Goal: Transaction & Acquisition: Purchase product/service

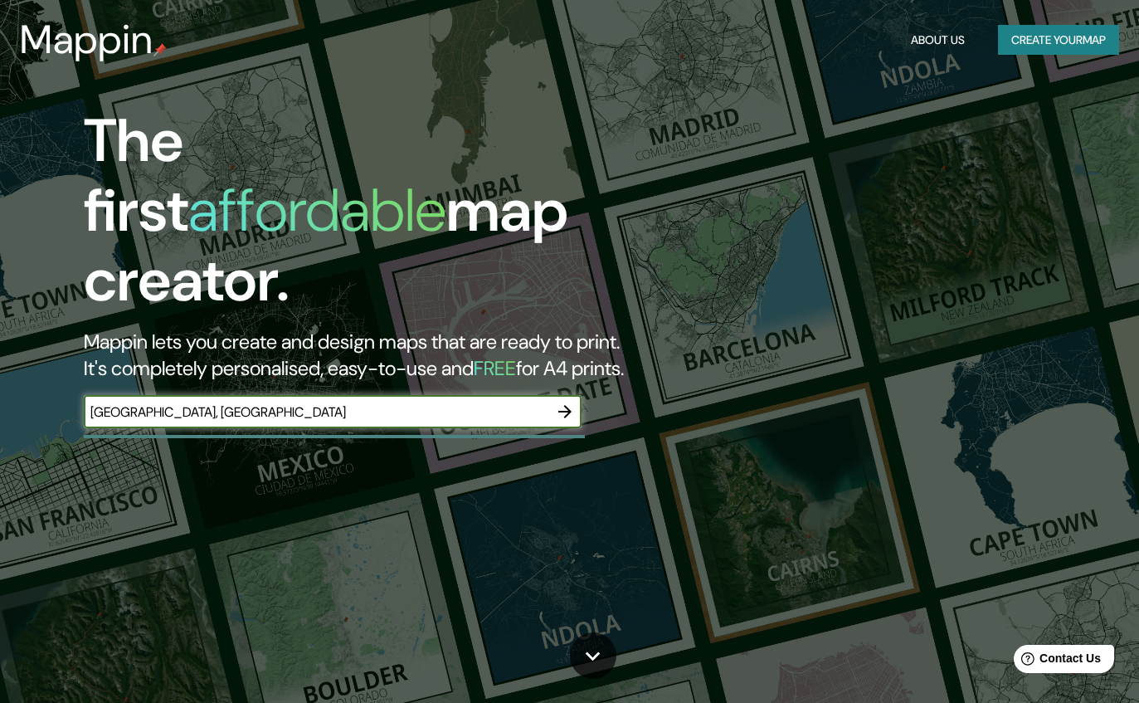
type input "[GEOGRAPHIC_DATA], [GEOGRAPHIC_DATA]"
click at [571, 402] on icon "button" at bounding box center [565, 412] width 20 height 20
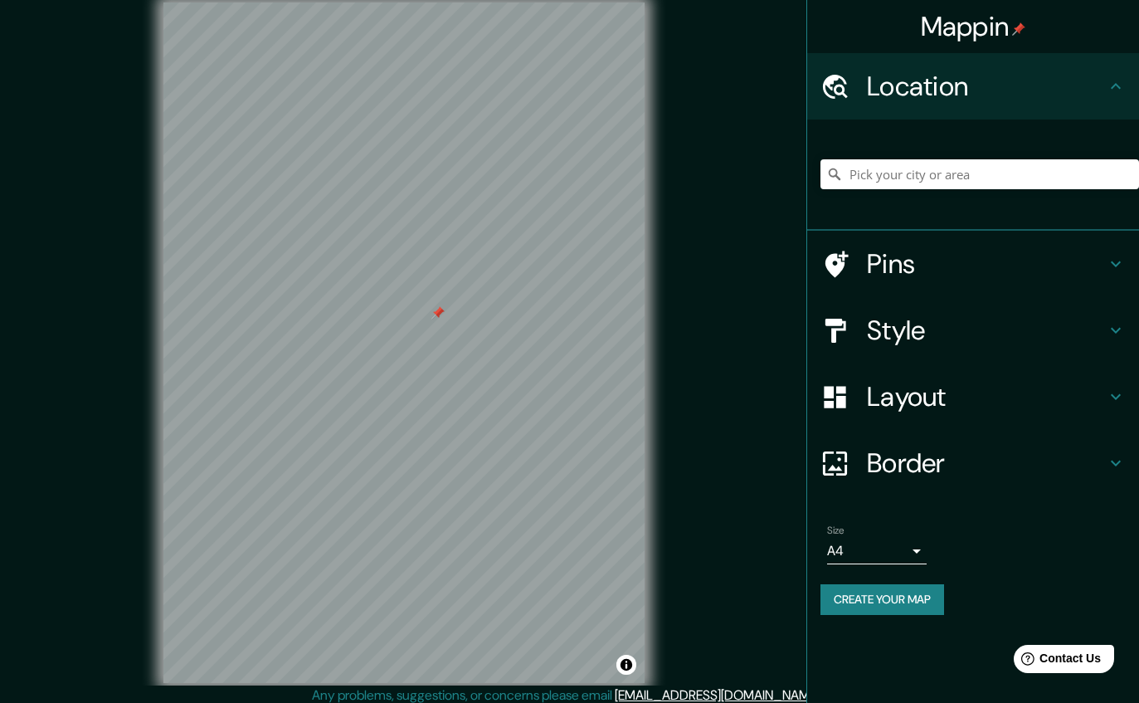
drag, startPoint x: 571, startPoint y: 389, endPoint x: 431, endPoint y: 342, distance: 147.2
click at [431, 319] on div at bounding box center [437, 312] width 13 height 13
click at [947, 329] on h4 "Style" at bounding box center [986, 330] width 239 height 33
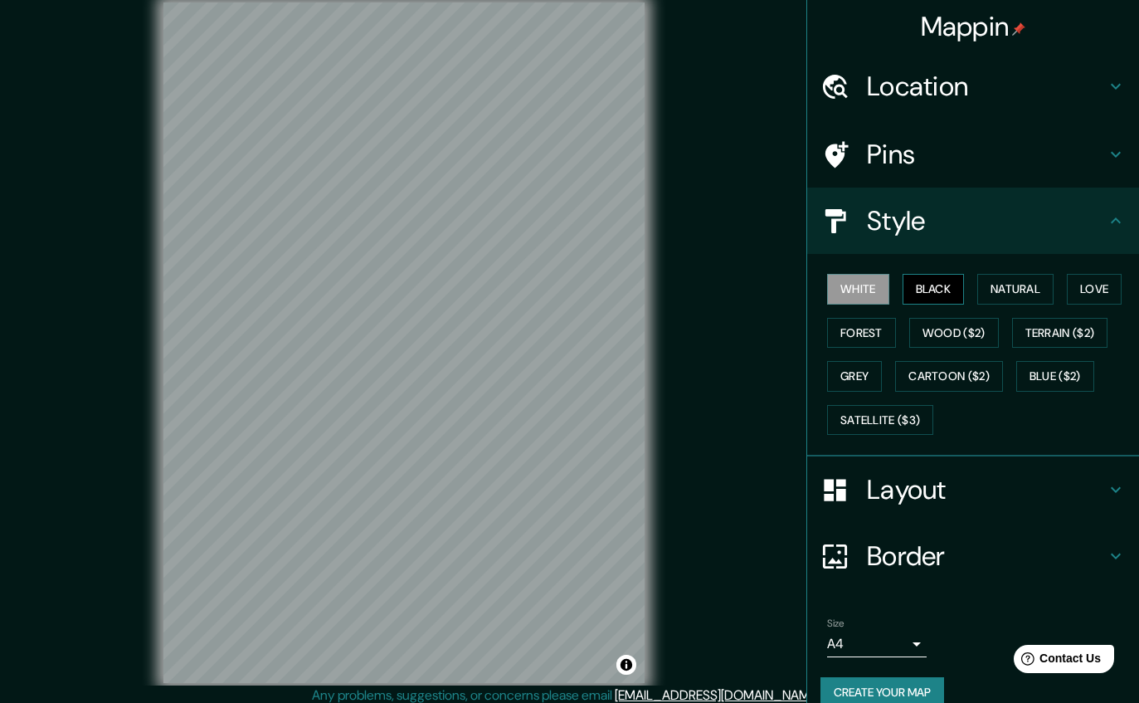
click at [933, 291] on button "Black" at bounding box center [934, 289] width 62 height 31
click at [872, 294] on button "White" at bounding box center [858, 289] width 62 height 31
click at [1012, 280] on button "Natural" at bounding box center [1015, 289] width 76 height 31
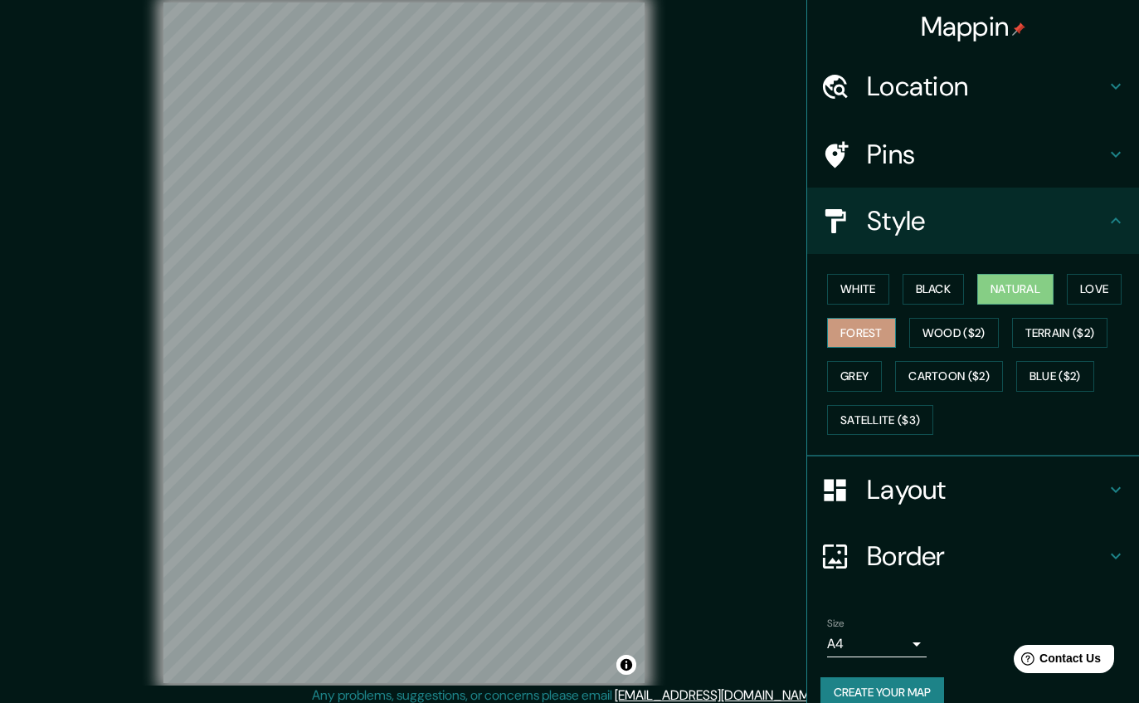
click at [830, 325] on button "Forest" at bounding box center [861, 333] width 69 height 31
click at [1088, 293] on button "Love" at bounding box center [1094, 289] width 55 height 31
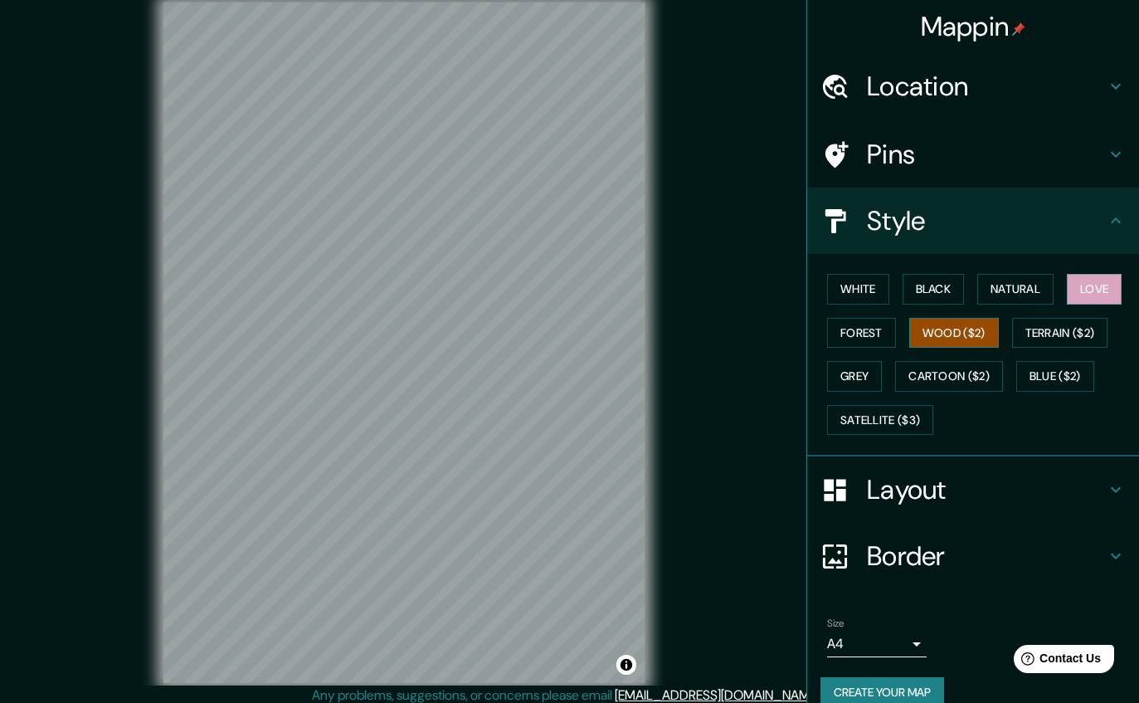
click at [943, 340] on button "Wood ($2)" at bounding box center [954, 333] width 90 height 31
click at [1060, 339] on button "Terrain ($2)" at bounding box center [1060, 333] width 96 height 31
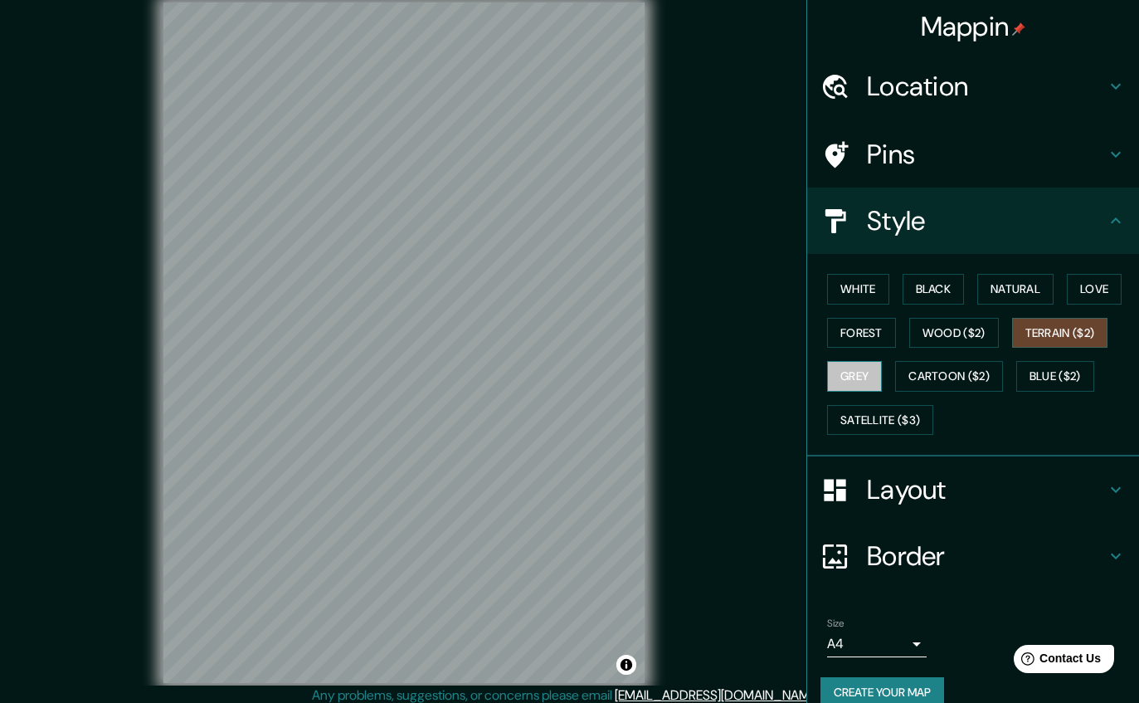
click at [848, 377] on button "Grey" at bounding box center [854, 376] width 55 height 31
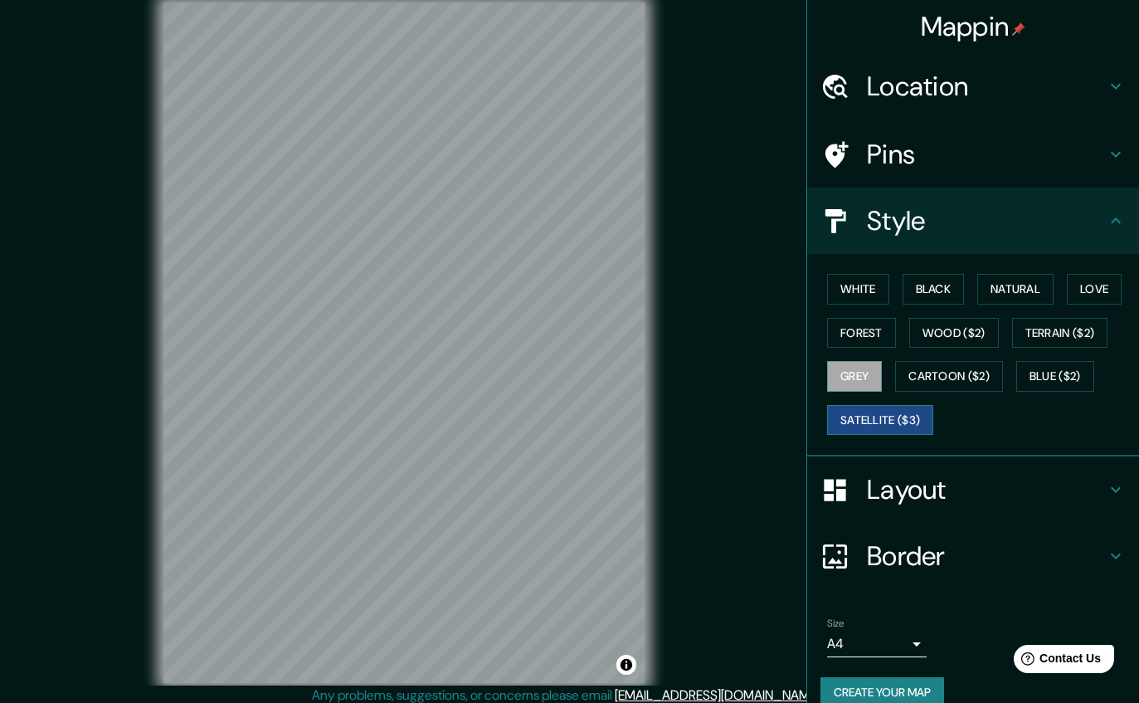
click at [915, 425] on button "Satellite ($3)" at bounding box center [880, 420] width 106 height 31
click at [978, 77] on h4 "Location" at bounding box center [986, 86] width 239 height 33
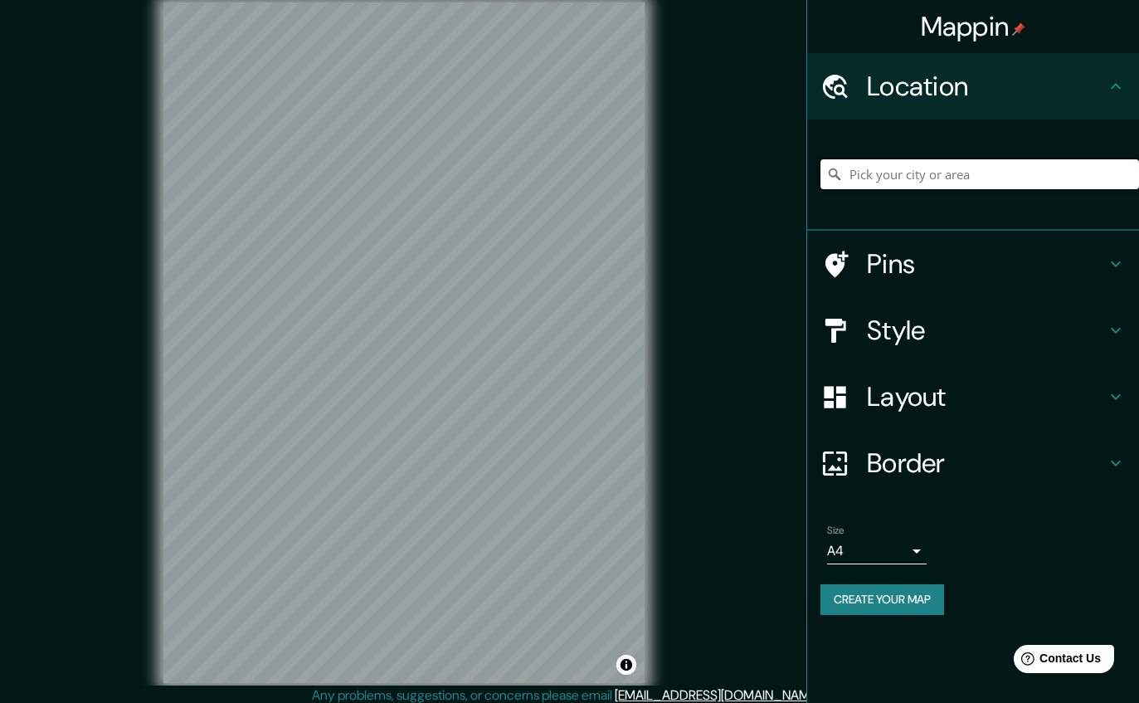
click at [969, 171] on input "Pick your city or area" at bounding box center [980, 174] width 319 height 30
type input "A"
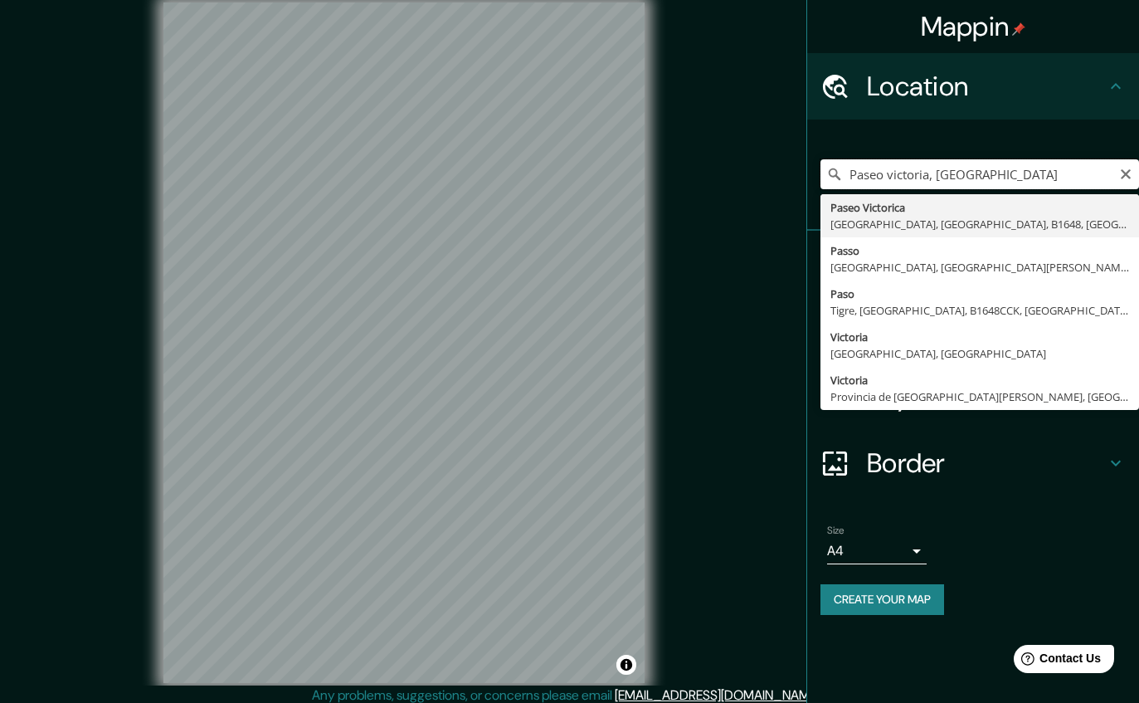
type input "Paseo Victorica, [GEOGRAPHIC_DATA], [GEOGRAPHIC_DATA], B1648, [GEOGRAPHIC_DATA]"
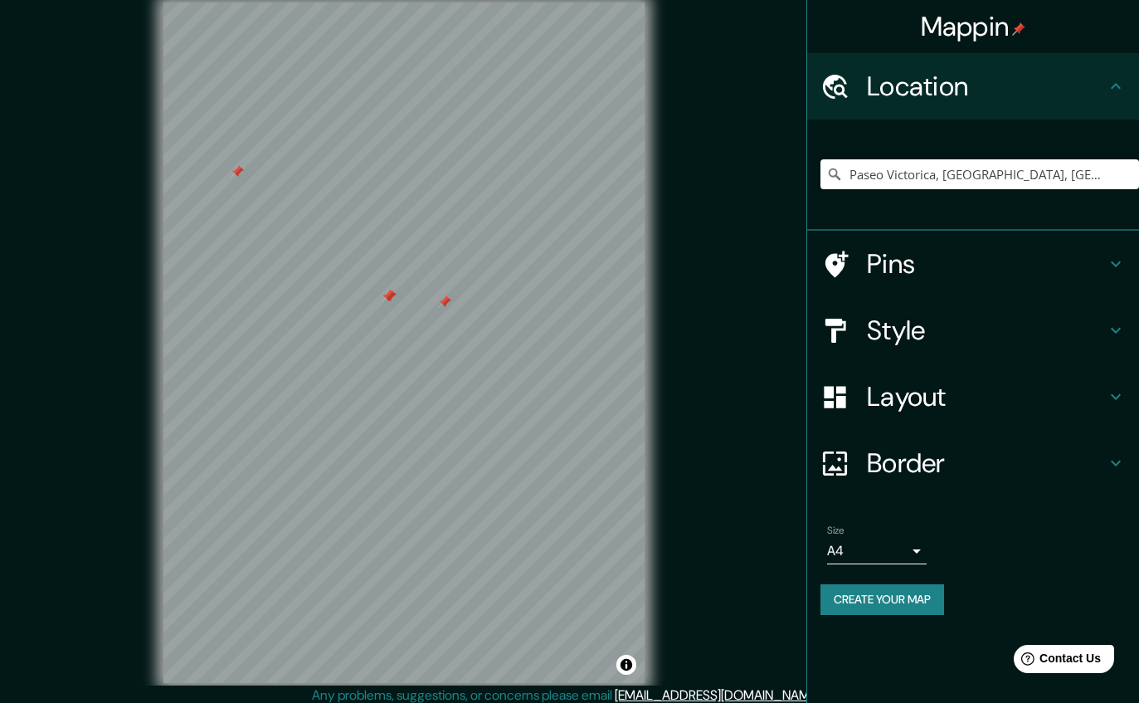
click at [904, 593] on button "Create your map" at bounding box center [883, 599] width 124 height 31
click at [870, 591] on button "Create your map" at bounding box center [883, 599] width 124 height 31
click at [1118, 85] on icon at bounding box center [1116, 86] width 20 height 20
click at [1118, 85] on icon at bounding box center [1116, 86] width 10 height 6
click at [1115, 264] on icon at bounding box center [1116, 264] width 10 height 6
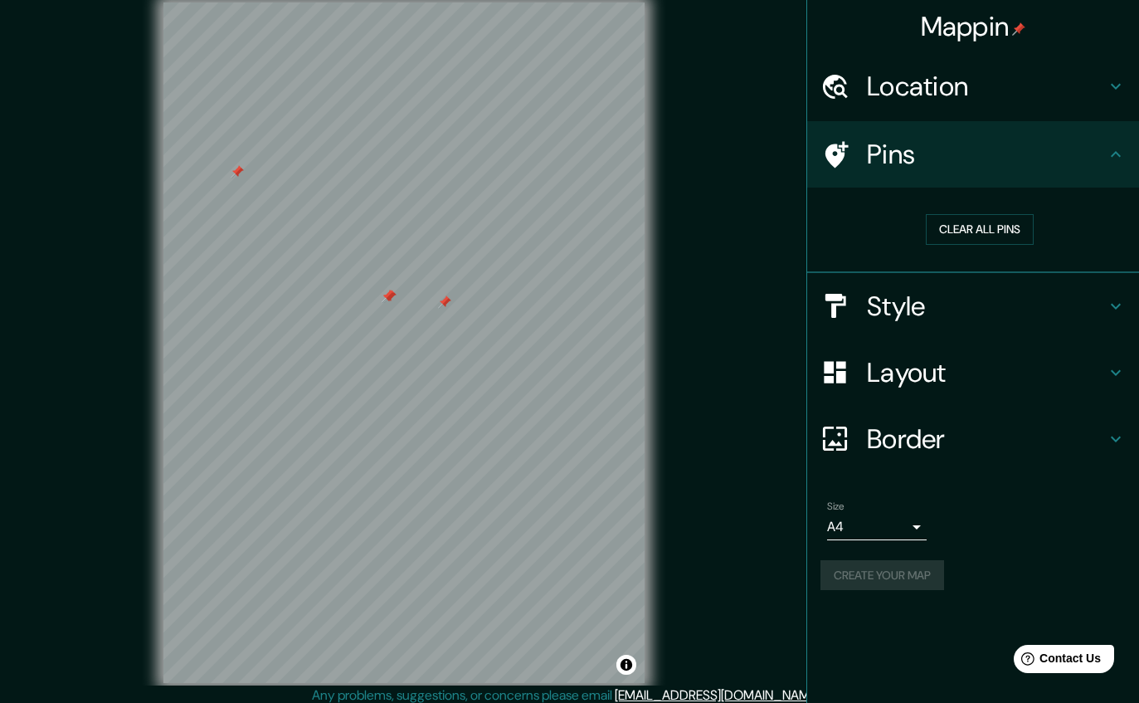
click at [1128, 302] on div "Style" at bounding box center [973, 306] width 332 height 66
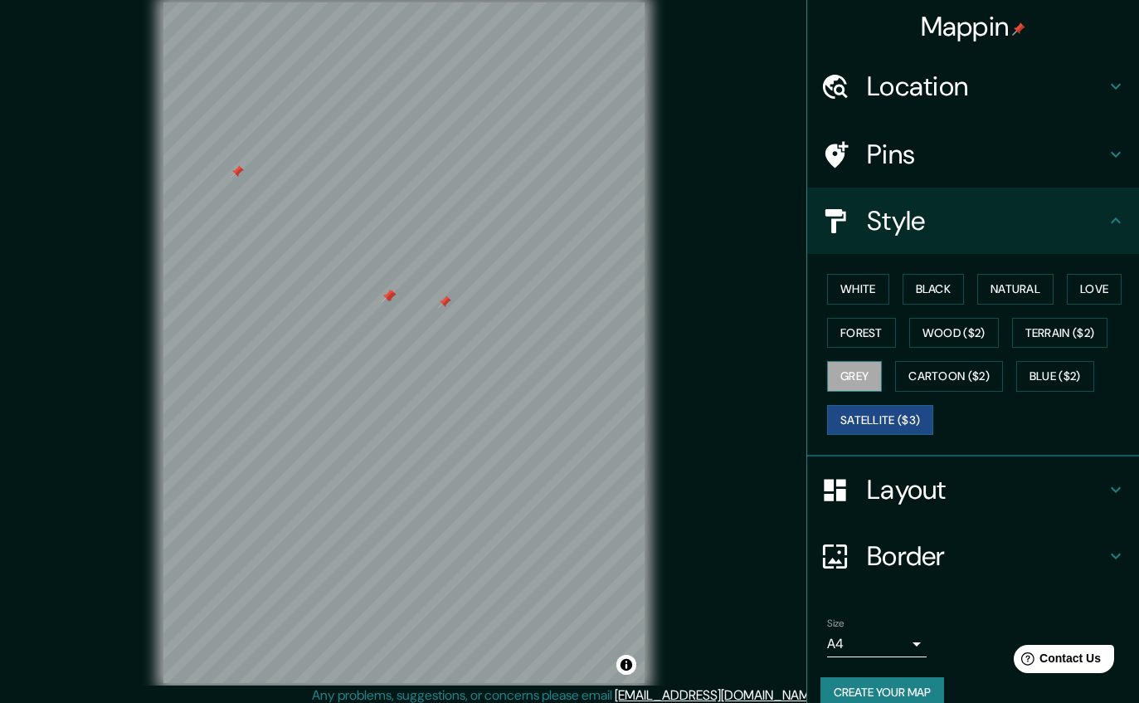
click at [874, 372] on button "Grey" at bounding box center [854, 376] width 55 height 31
click at [388, 303] on div at bounding box center [388, 296] width 13 height 13
click at [382, 303] on div at bounding box center [388, 296] width 13 height 13
click at [1006, 157] on h4 "Pins" at bounding box center [986, 154] width 239 height 33
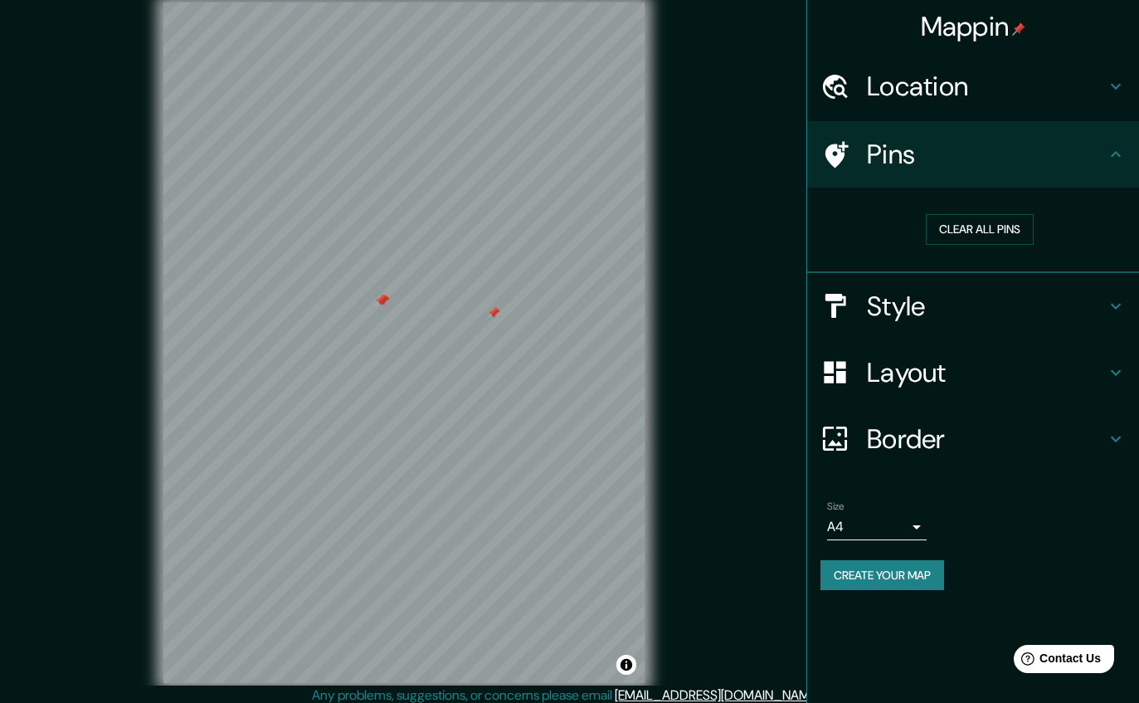
click at [1004, 244] on div "Clear all pins" at bounding box center [980, 229] width 319 height 57
click at [1003, 235] on button "Clear all pins" at bounding box center [980, 229] width 108 height 31
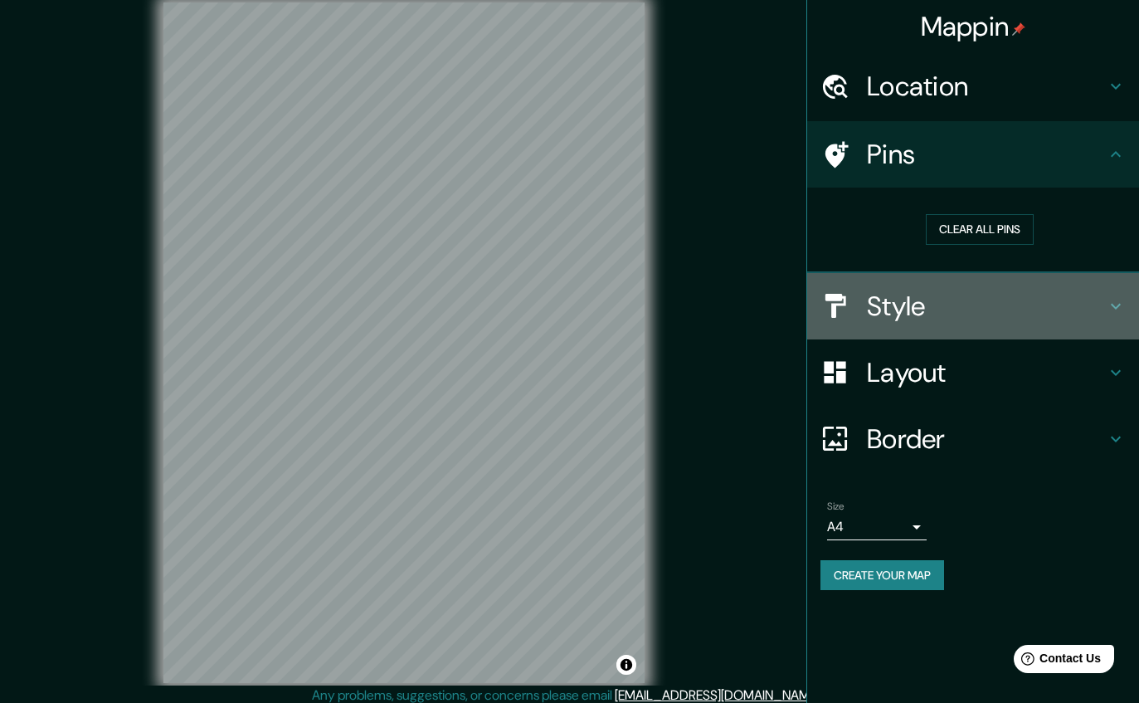
click at [1036, 290] on h4 "Style" at bounding box center [986, 306] width 239 height 33
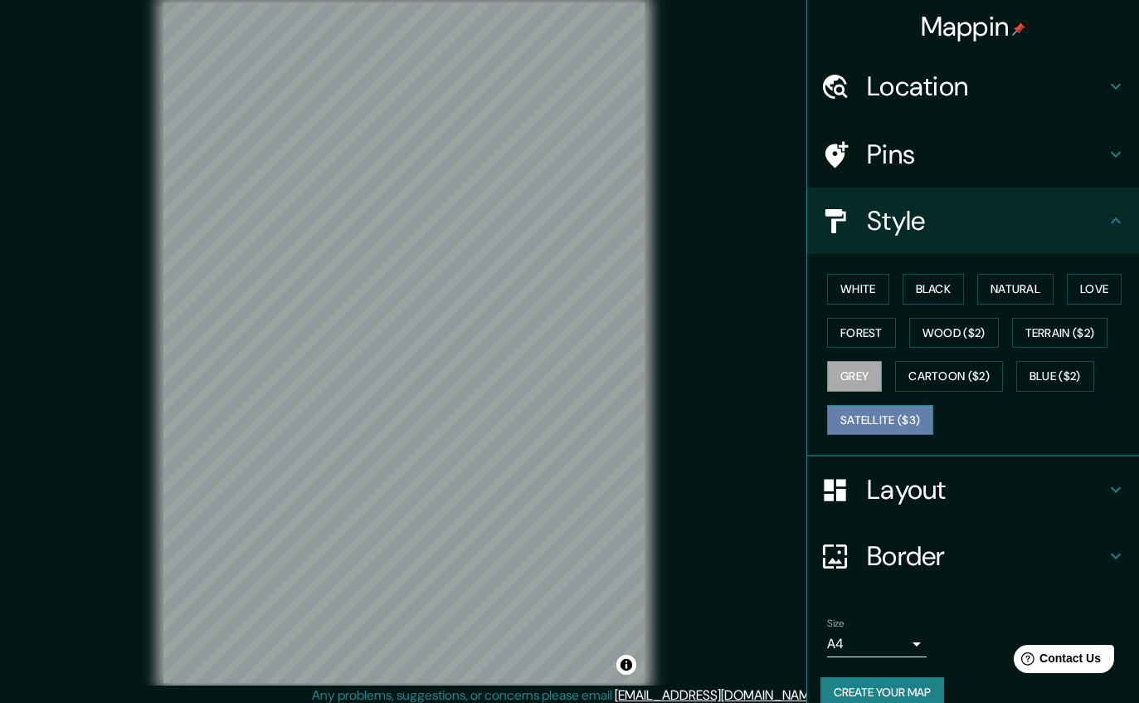
click at [913, 426] on button "Satellite ($3)" at bounding box center [880, 420] width 106 height 31
click at [920, 635] on body "Mappin Location [GEOGRAPHIC_DATA], [GEOGRAPHIC_DATA], [GEOGRAPHIC_DATA], B1648,…" at bounding box center [569, 351] width 1139 height 703
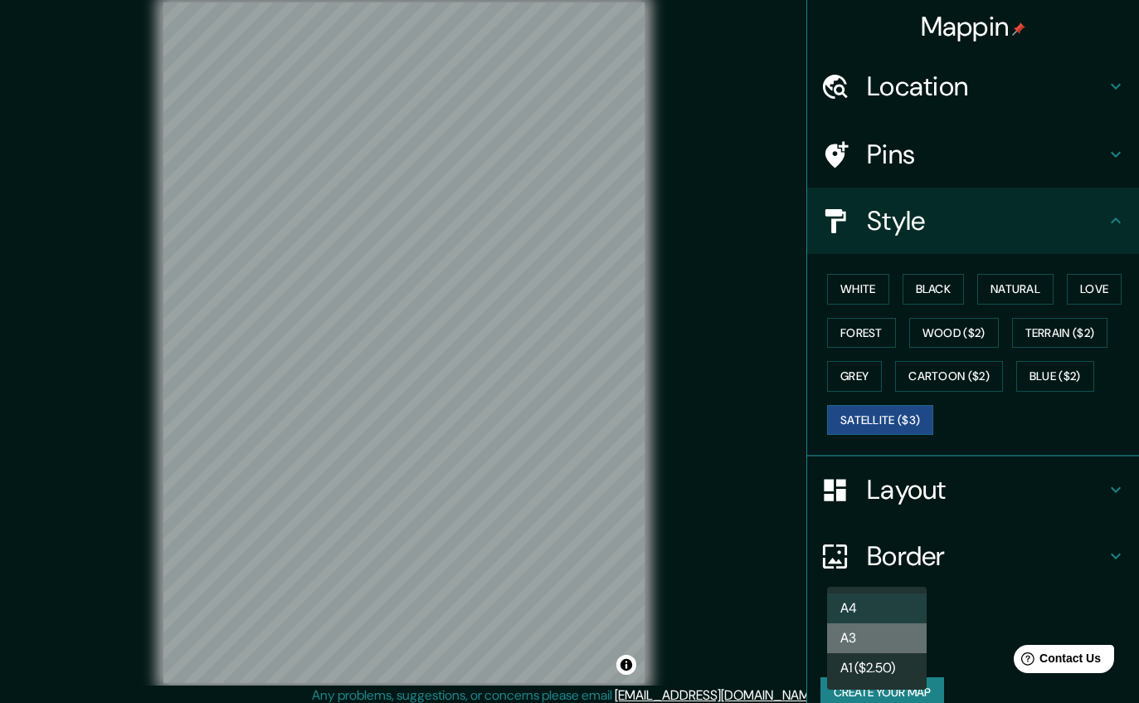
click at [912, 641] on li "A3" at bounding box center [877, 638] width 100 height 30
type input "a4"
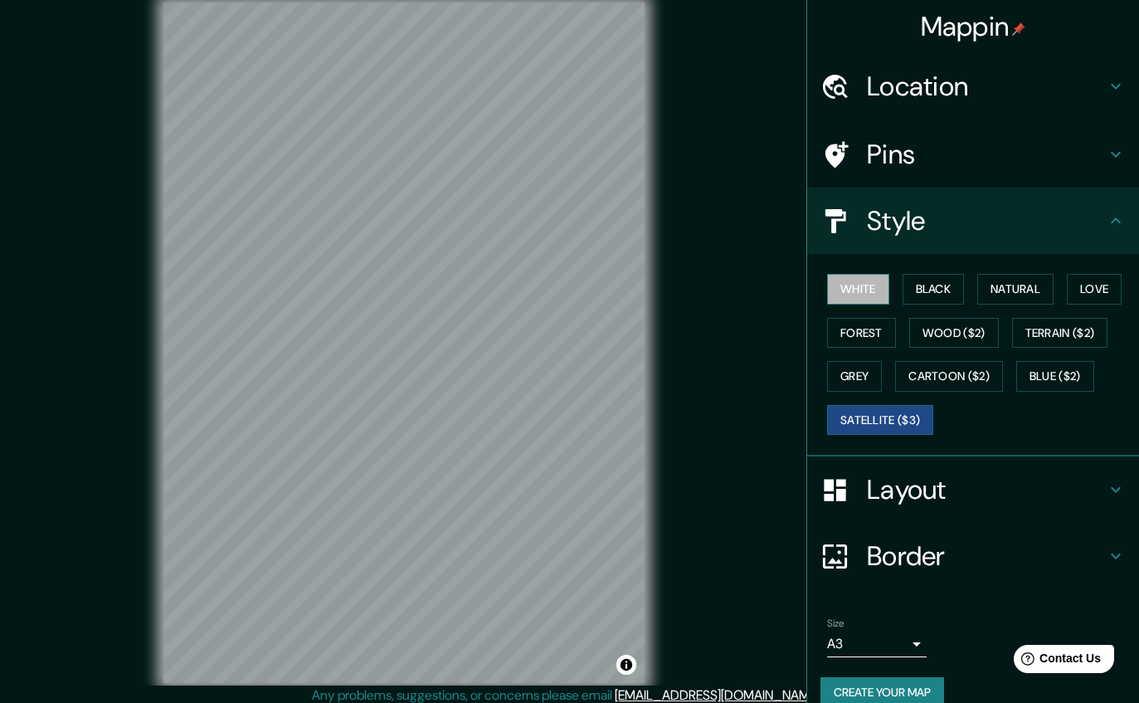
click at [872, 290] on button "White" at bounding box center [858, 289] width 62 height 31
click at [1050, 493] on h4 "Layout" at bounding box center [986, 489] width 239 height 33
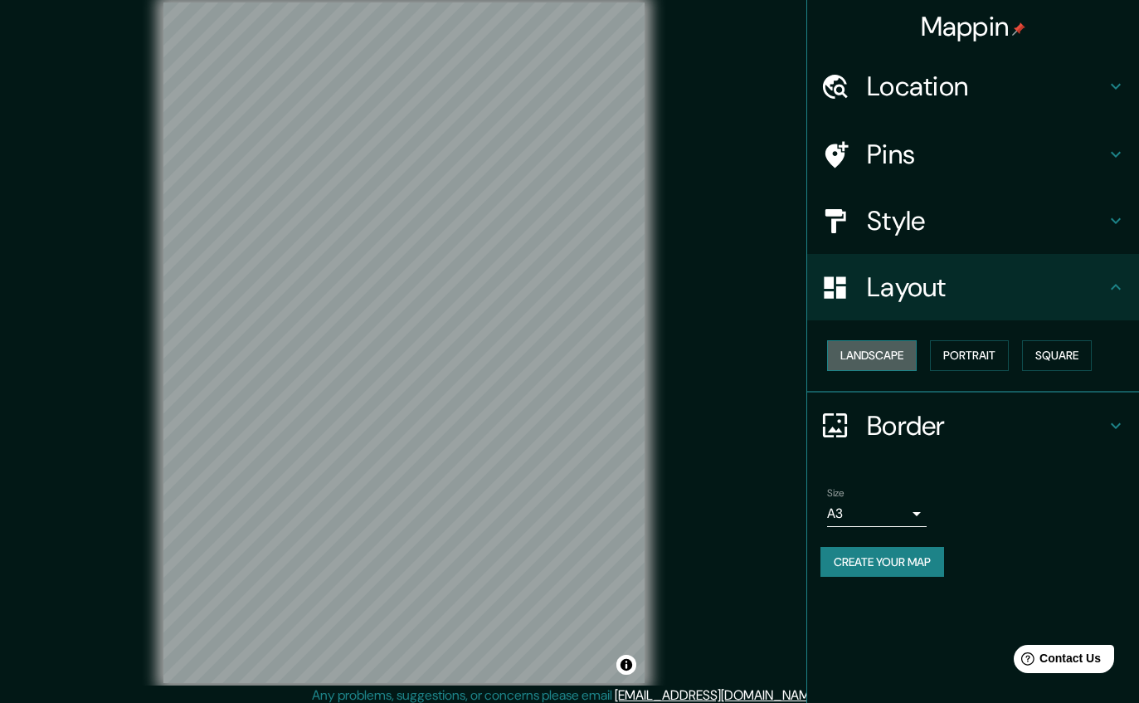
click at [877, 341] on button "Landscape" at bounding box center [872, 355] width 90 height 31
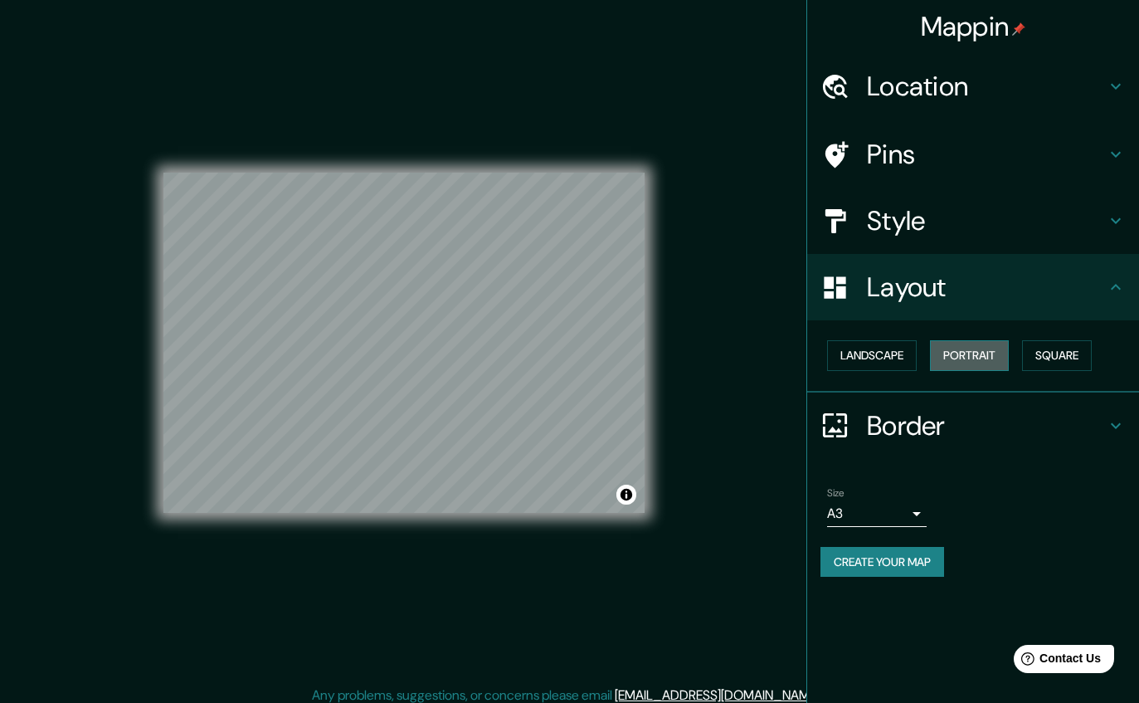
click at [1001, 357] on button "Portrait" at bounding box center [969, 355] width 79 height 31
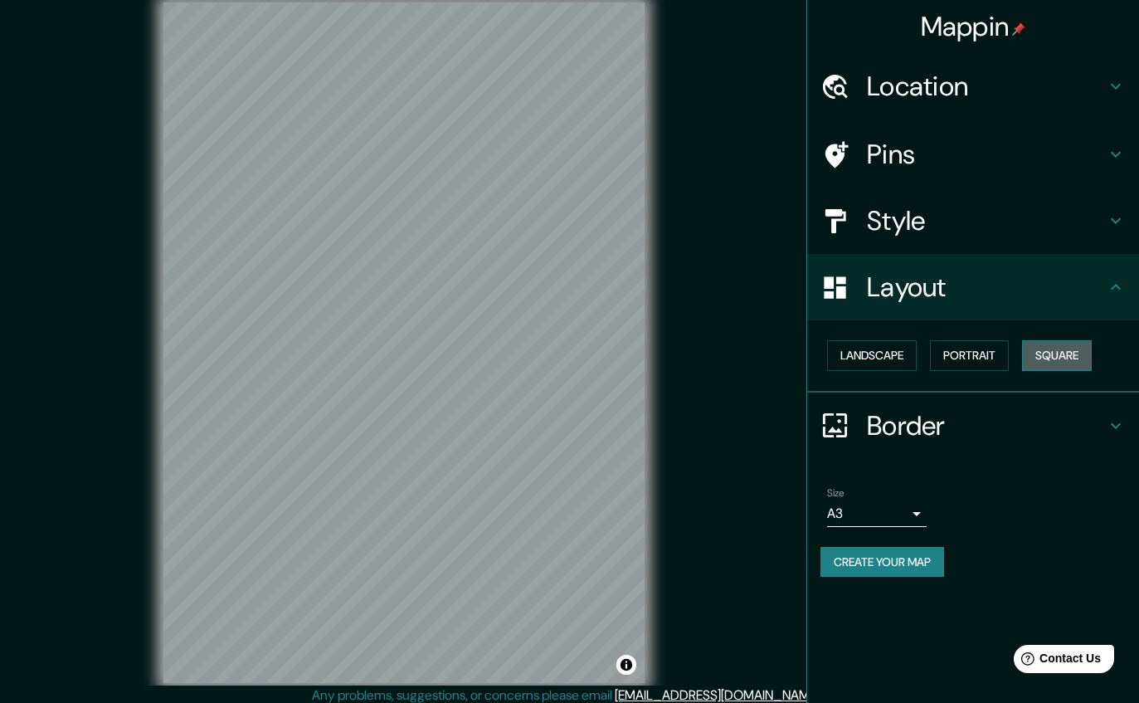
click at [1055, 353] on button "Square" at bounding box center [1057, 355] width 70 height 31
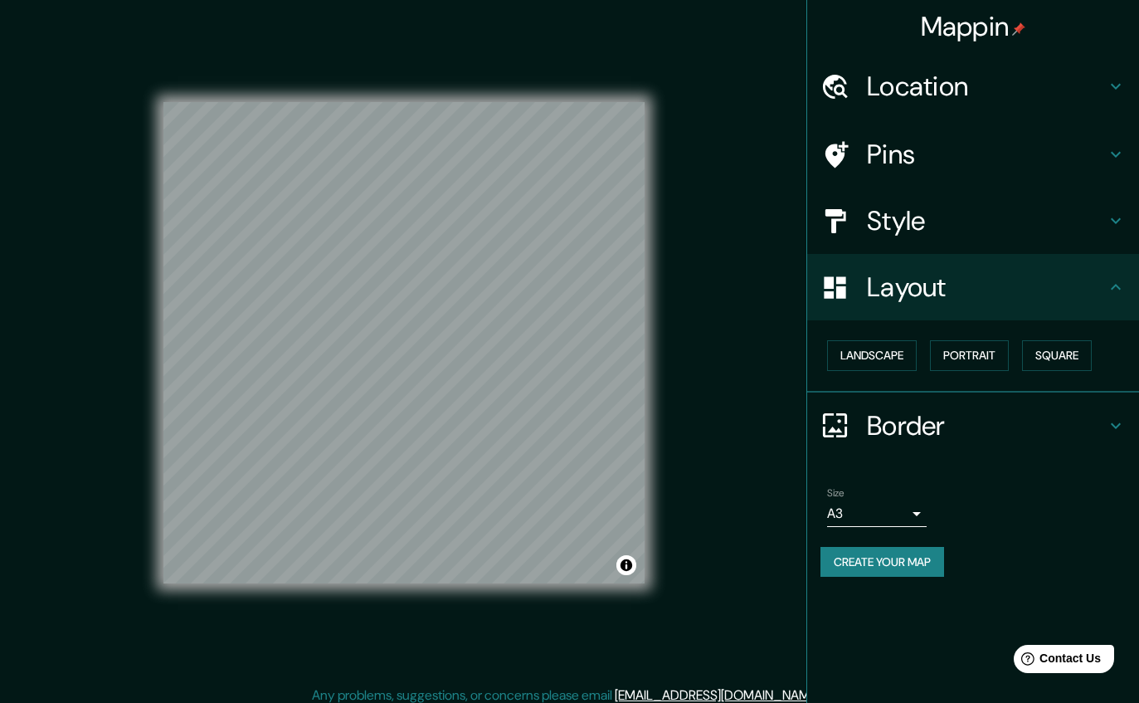
click at [1067, 76] on h4 "Location" at bounding box center [986, 86] width 239 height 33
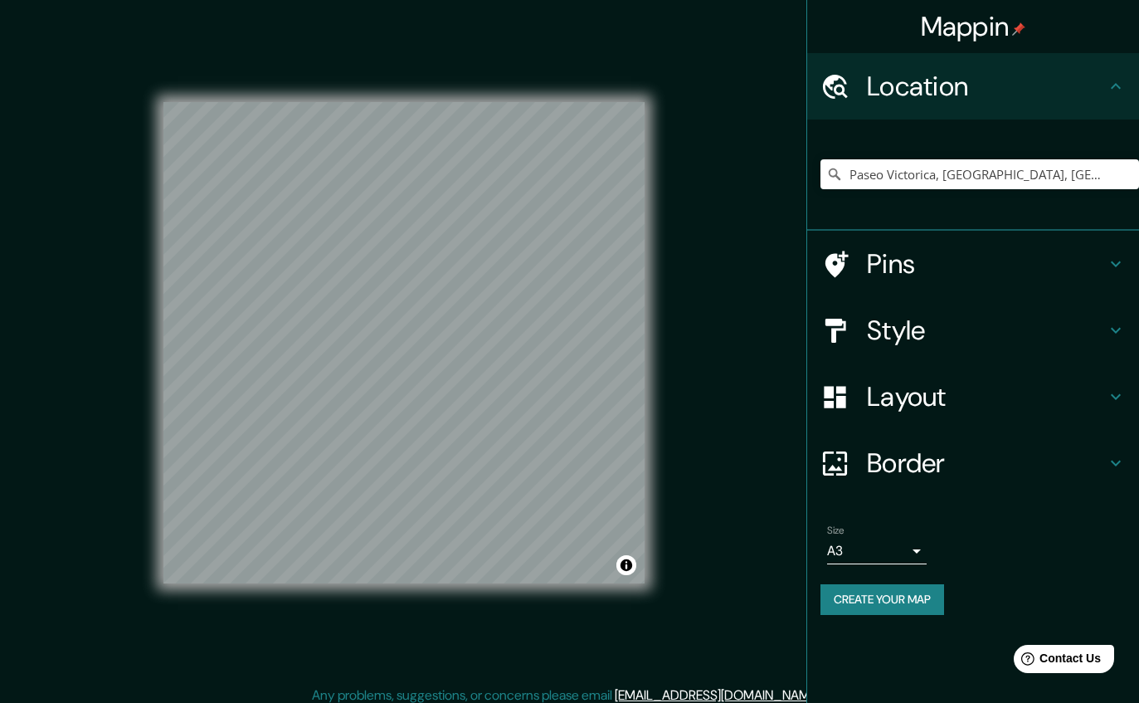
click at [1069, 80] on h4 "Location" at bounding box center [986, 86] width 239 height 33
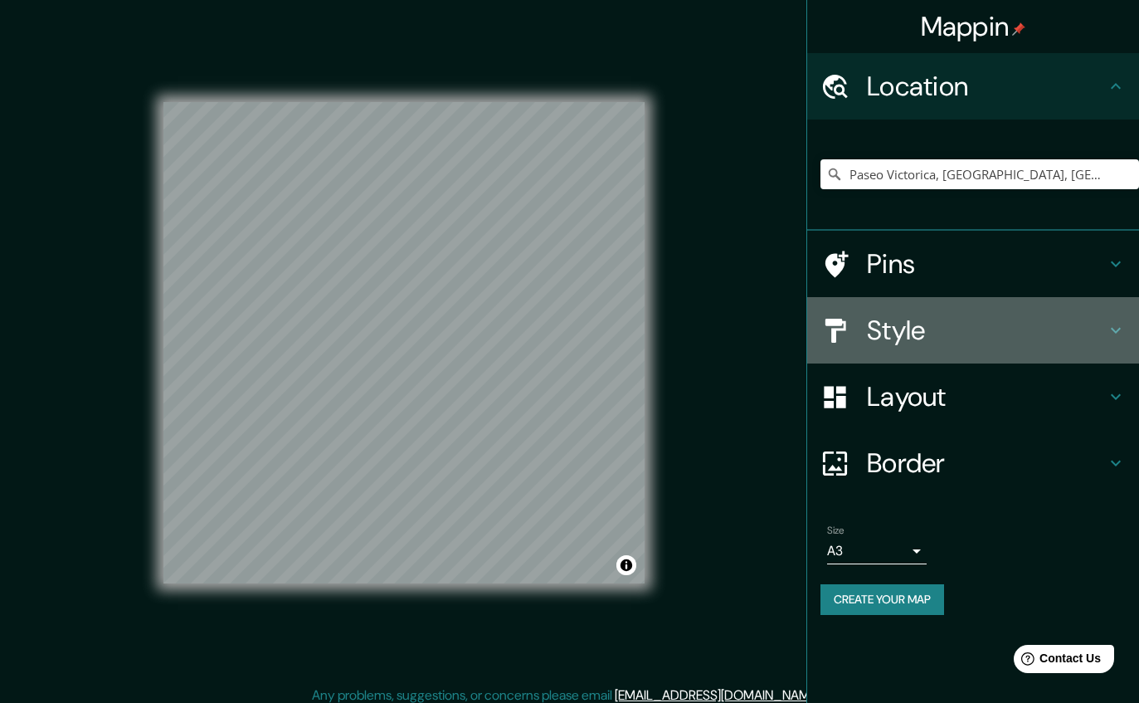
click at [1073, 348] on div "Style" at bounding box center [973, 330] width 332 height 66
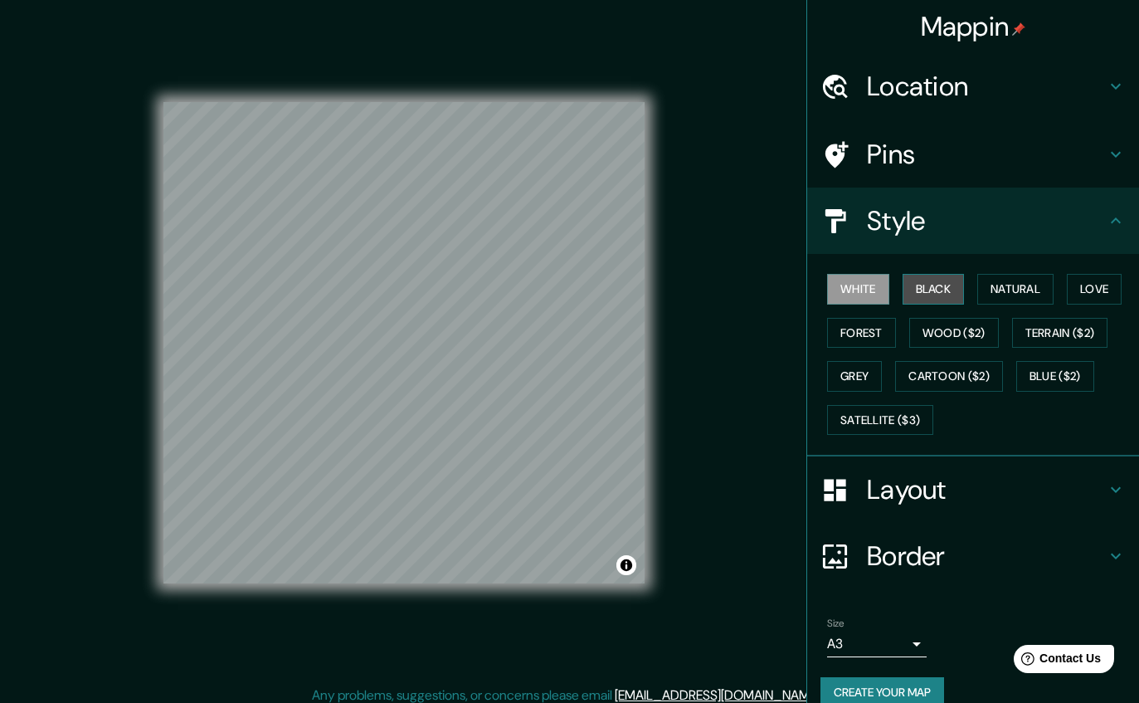
click at [947, 284] on button "Black" at bounding box center [934, 289] width 62 height 31
click at [872, 344] on div "White Black Natural Love Forest Wood ($2) Terrain ($2) Grey Cartoon ($2) Blue (…" at bounding box center [980, 354] width 319 height 174
click at [868, 365] on button "Grey" at bounding box center [854, 376] width 55 height 31
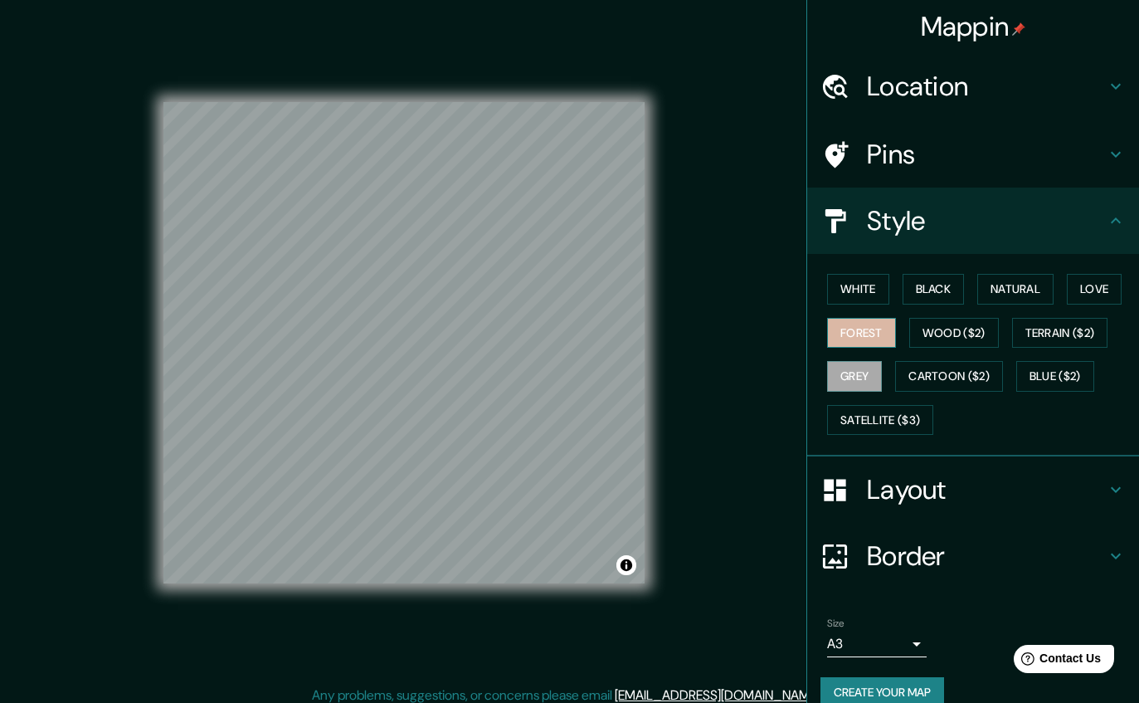
click at [864, 324] on button "Forest" at bounding box center [861, 333] width 69 height 31
click at [866, 295] on button "White" at bounding box center [858, 289] width 62 height 31
